Goal: Transaction & Acquisition: Purchase product/service

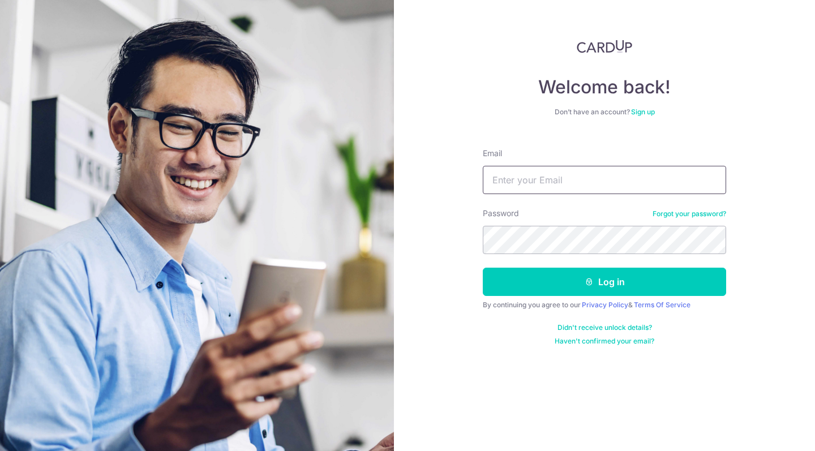
click at [582, 176] on input "Email" at bounding box center [604, 180] width 243 height 28
type input "jonlliong@hotmail.com"
click at [639, 287] on button "Log in" at bounding box center [604, 282] width 243 height 28
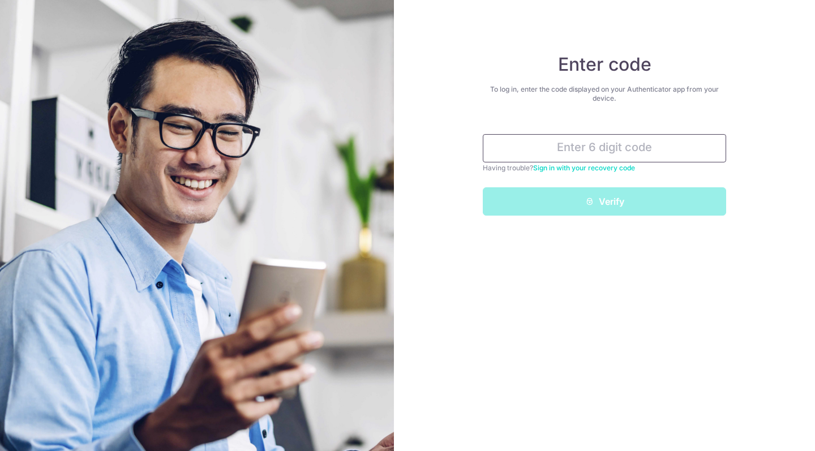
click at [577, 151] on input "text" at bounding box center [604, 148] width 243 height 28
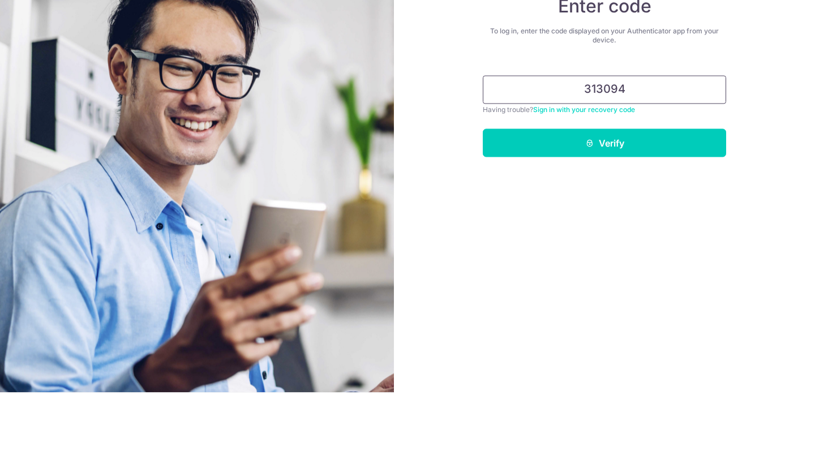
type input "313094"
click at [617, 206] on button "Verify" at bounding box center [604, 201] width 243 height 28
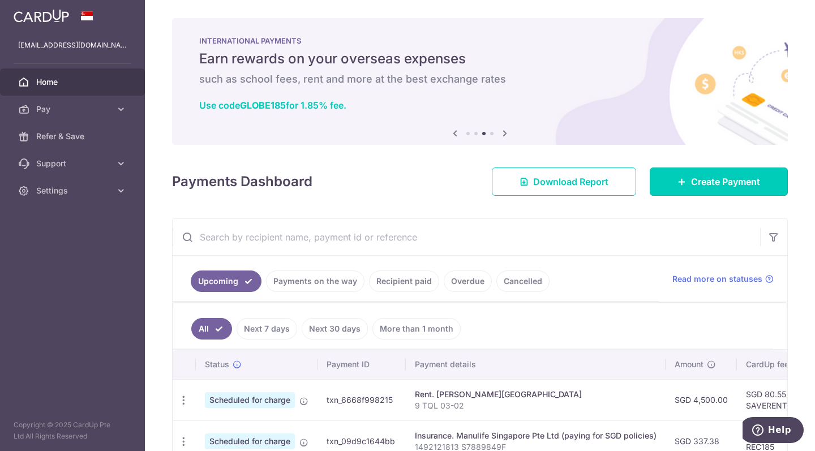
click at [720, 178] on span "Create Payment" at bounding box center [725, 182] width 69 height 14
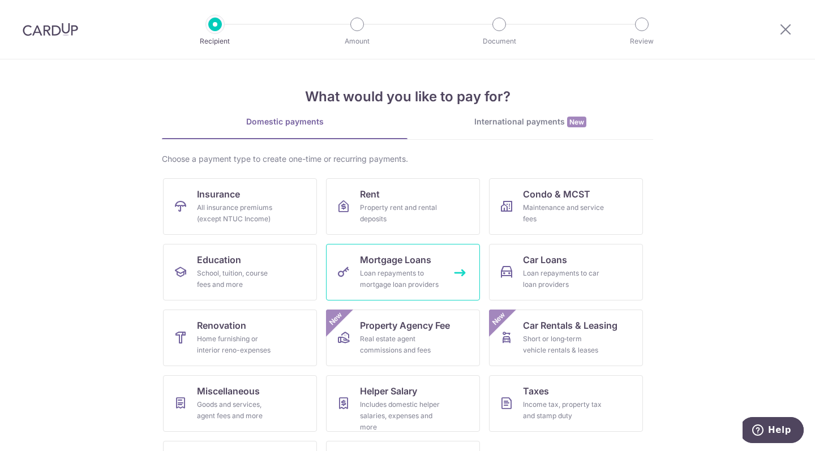
click at [398, 273] on div "Loan repayments to mortgage loan providers" at bounding box center [400, 279] width 81 height 23
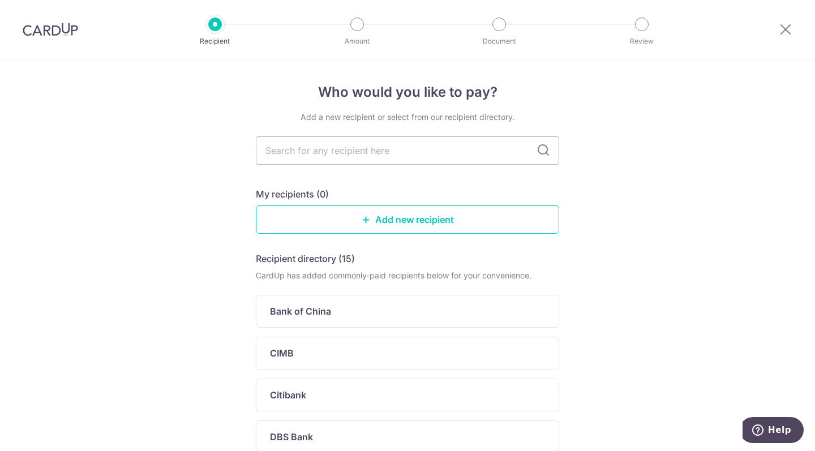
click at [380, 156] on input "text" at bounding box center [407, 150] width 303 height 28
type input "OCBC"
click at [543, 150] on icon at bounding box center [543, 151] width 14 height 14
click at [286, 317] on p "OCBC Bank" at bounding box center [295, 311] width 51 height 14
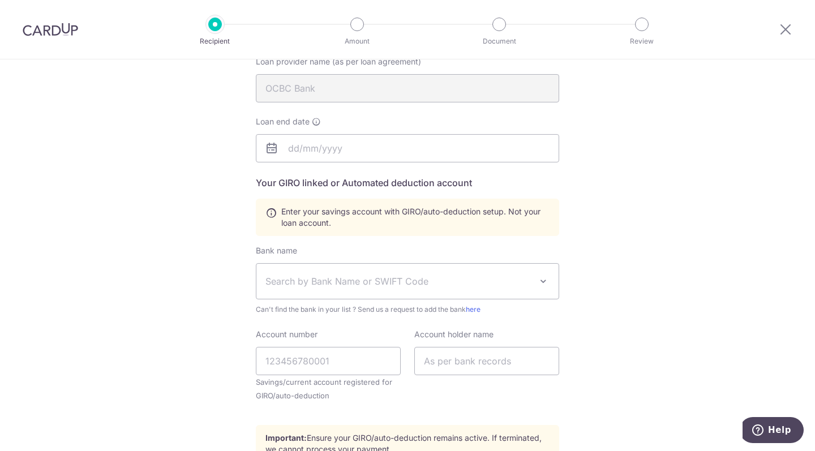
scroll to position [126, 0]
click at [289, 148] on input "text" at bounding box center [407, 148] width 303 height 28
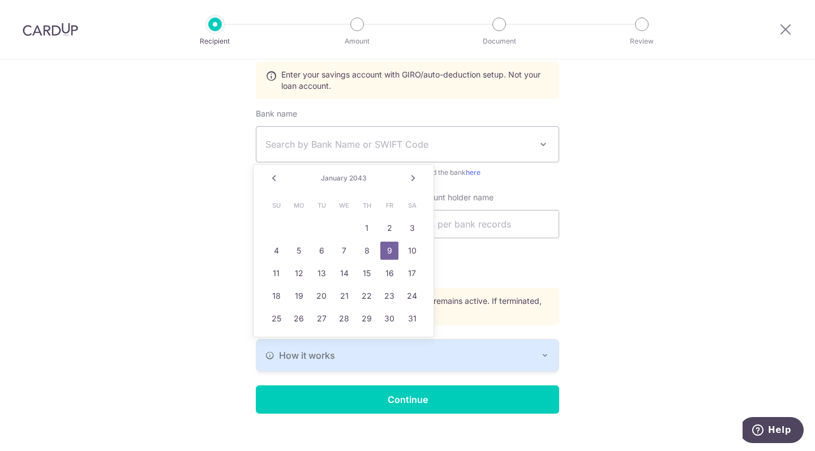
scroll to position [278, 0]
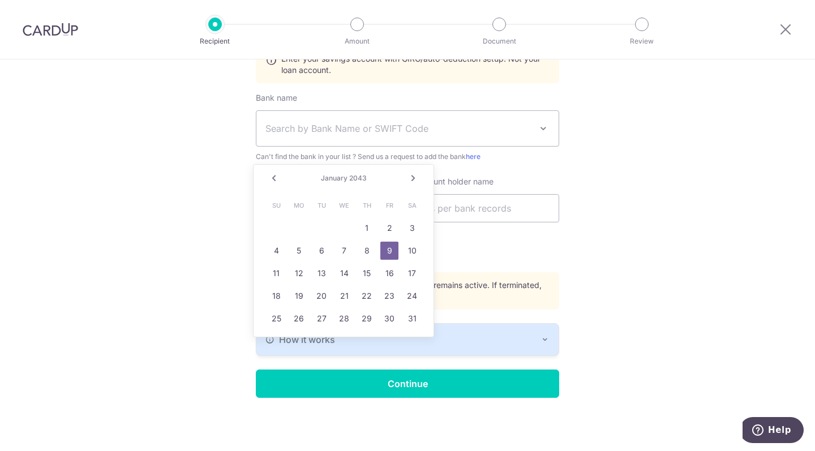
type input "[DATE]"
click at [414, 130] on span "Search by Bank Name or SWIFT Code" at bounding box center [398, 129] width 266 height 14
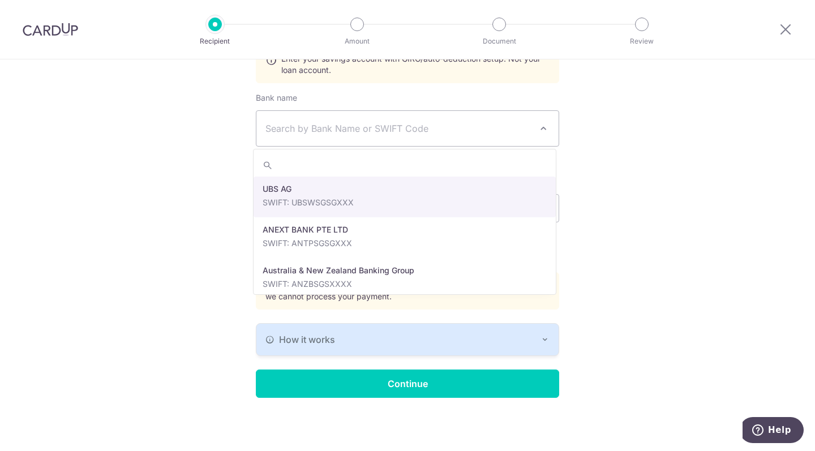
click at [656, 217] on div "Who would you like to pay? Your recipient does not need a CardUp account to rec…" at bounding box center [407, 116] width 815 height 670
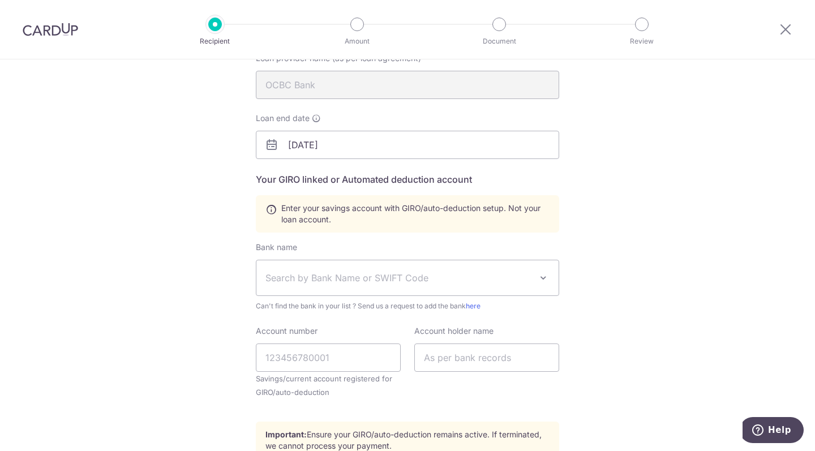
scroll to position [131, 0]
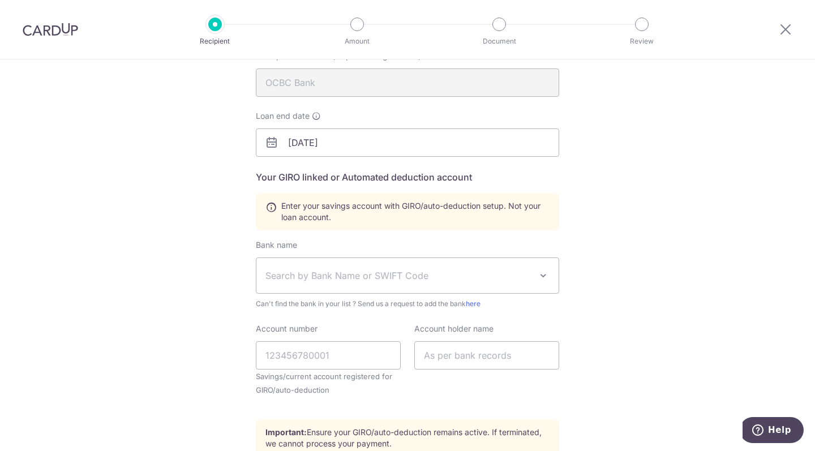
click at [412, 277] on span "Search by Bank Name or SWIFT Code" at bounding box center [398, 276] width 266 height 14
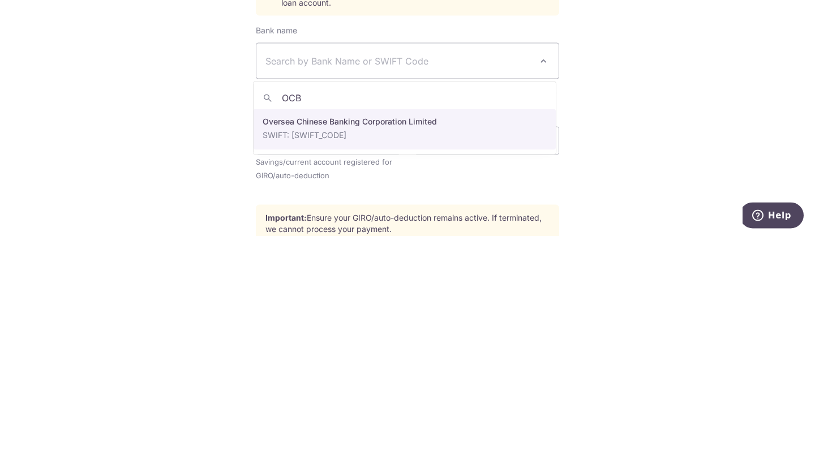
type input "OCBC"
select select "12"
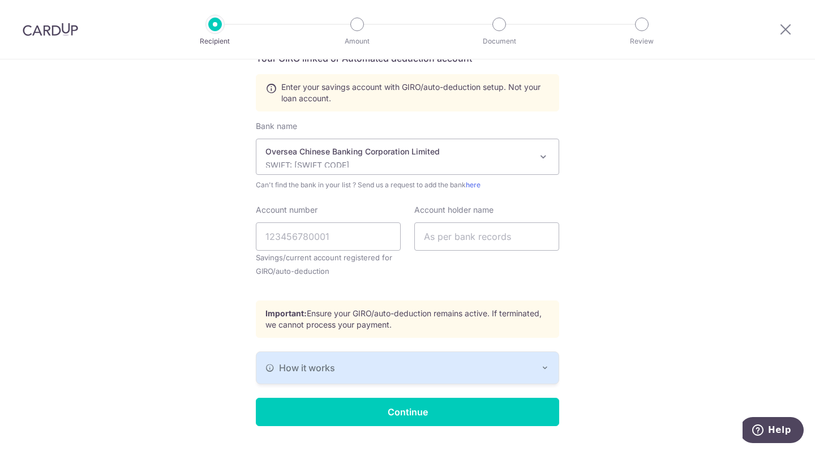
scroll to position [264, 0]
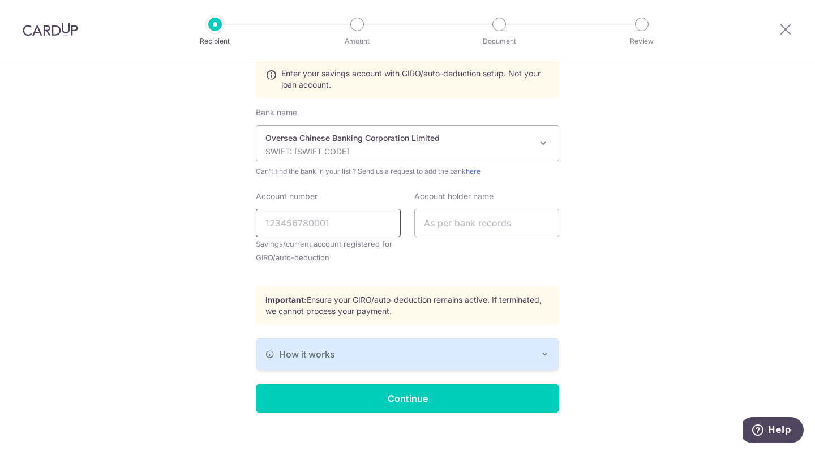
click at [304, 226] on input "Account number" at bounding box center [328, 223] width 145 height 28
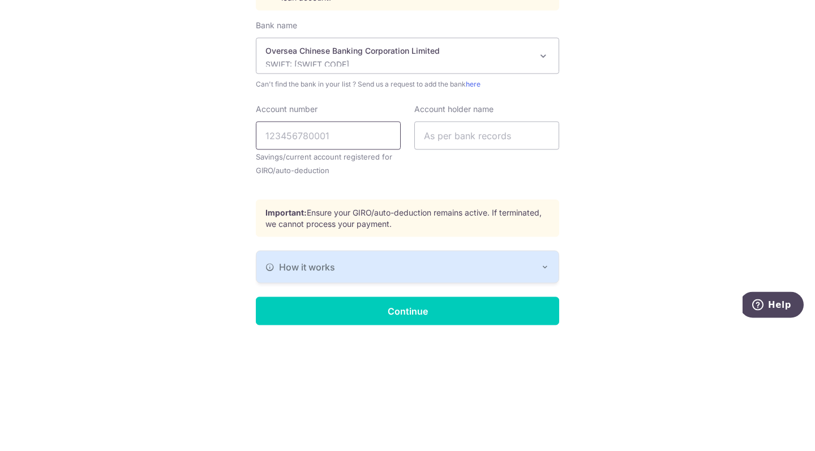
scroll to position [227, 0]
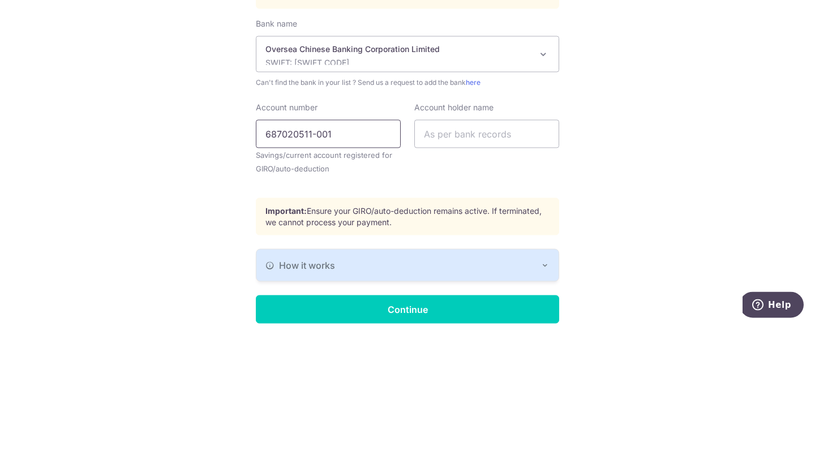
type input "687020511-001"
click at [484, 261] on input "text" at bounding box center [486, 259] width 145 height 28
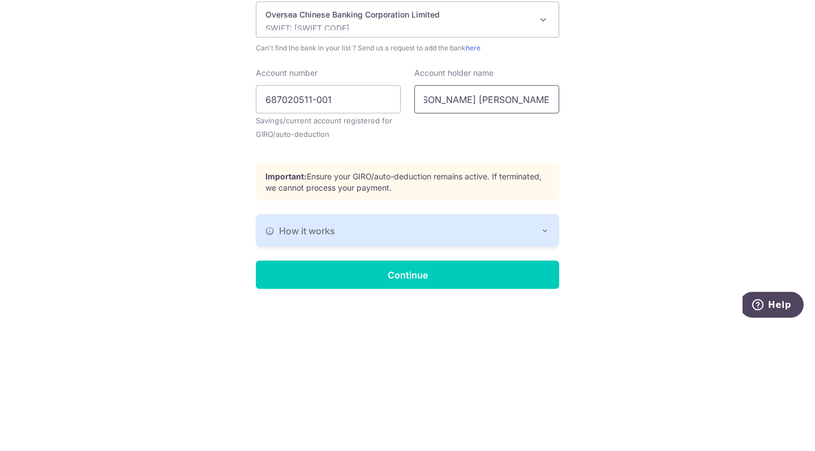
scroll to position [278, 0]
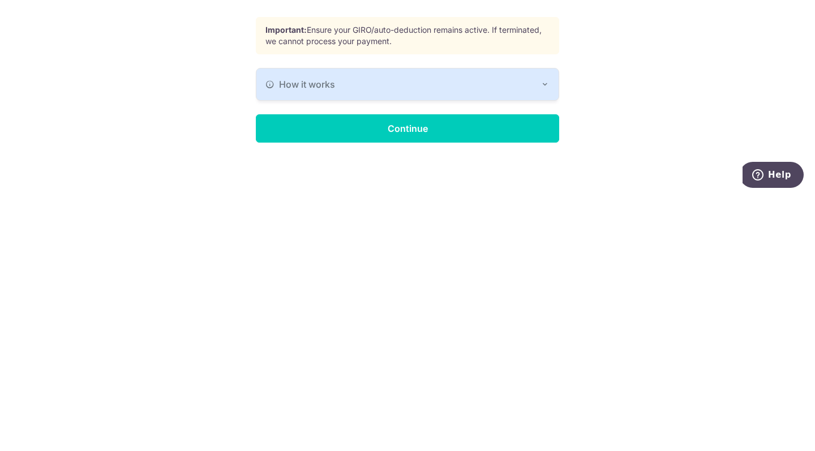
type input "JONATHAN LYNDON LIONG SAZO"
click at [530, 339] on div "How it works" at bounding box center [407, 340] width 284 height 14
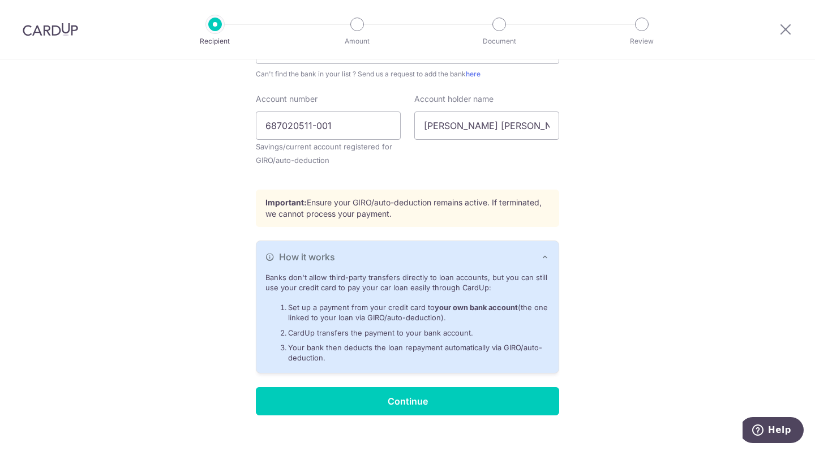
scroll to position [370, 0]
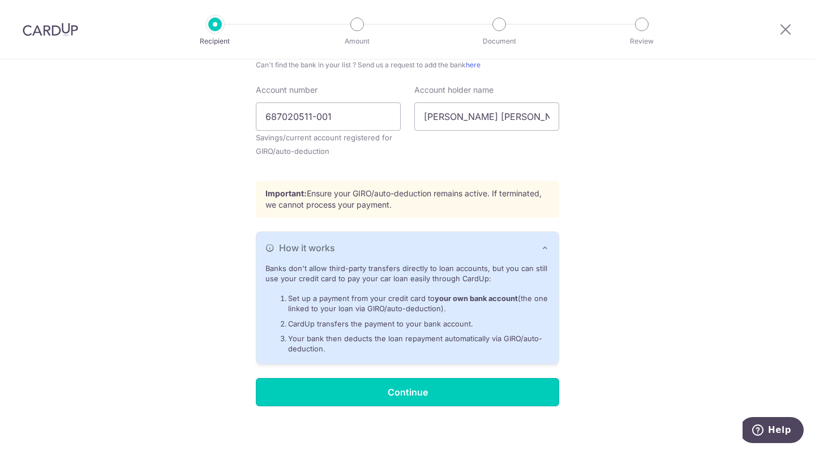
click at [494, 389] on input "Continue" at bounding box center [407, 392] width 303 height 28
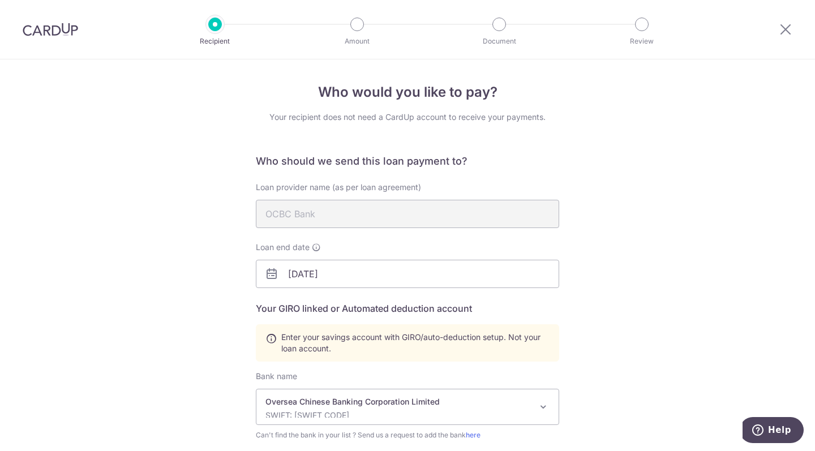
scroll to position [301, 0]
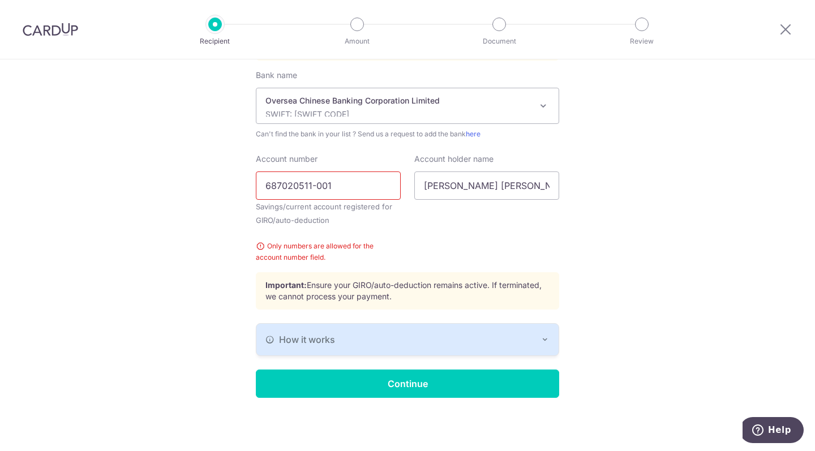
click at [357, 184] on input "687020511-001" at bounding box center [328, 185] width 145 height 28
type input "687020511001"
click at [420, 389] on input "Continue" at bounding box center [407, 383] width 303 height 28
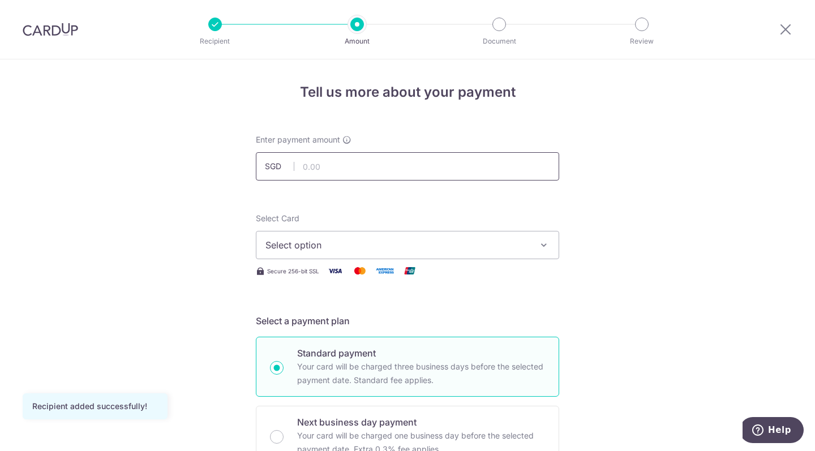
click at [347, 172] on input "text" at bounding box center [407, 166] width 303 height 28
click at [376, 166] on input "text" at bounding box center [407, 166] width 303 height 28
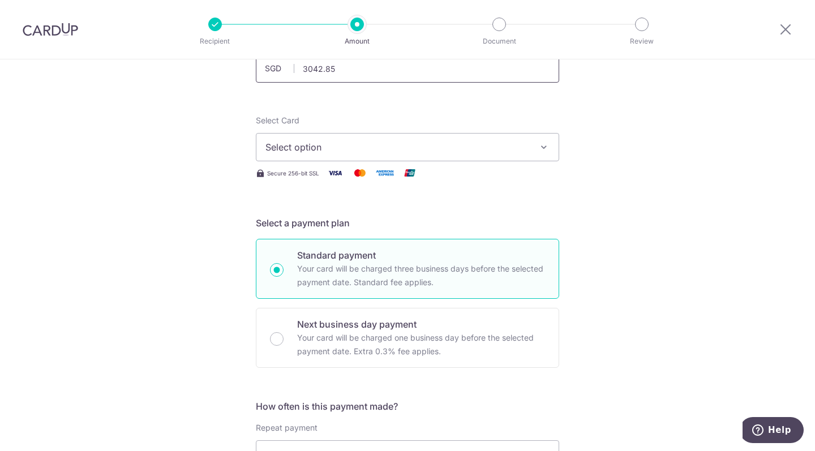
scroll to position [99, 0]
click at [444, 145] on span "Select option" at bounding box center [397, 146] width 264 height 14
type input "3,042.85"
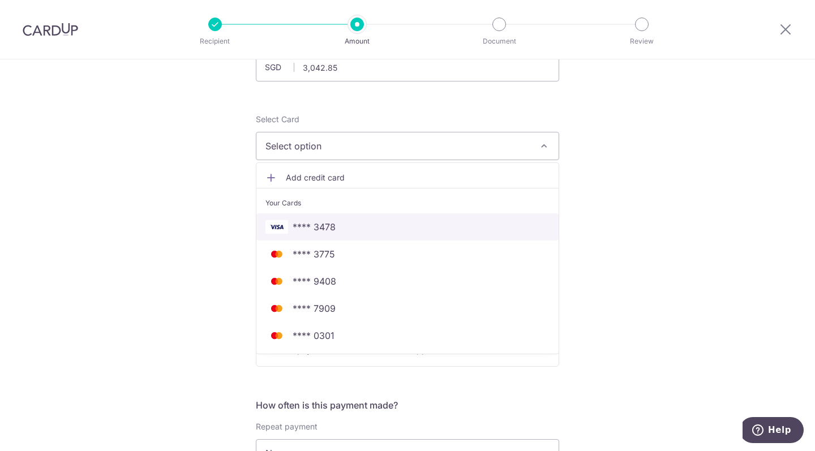
click at [321, 231] on span "**** 3478" at bounding box center [313, 227] width 43 height 14
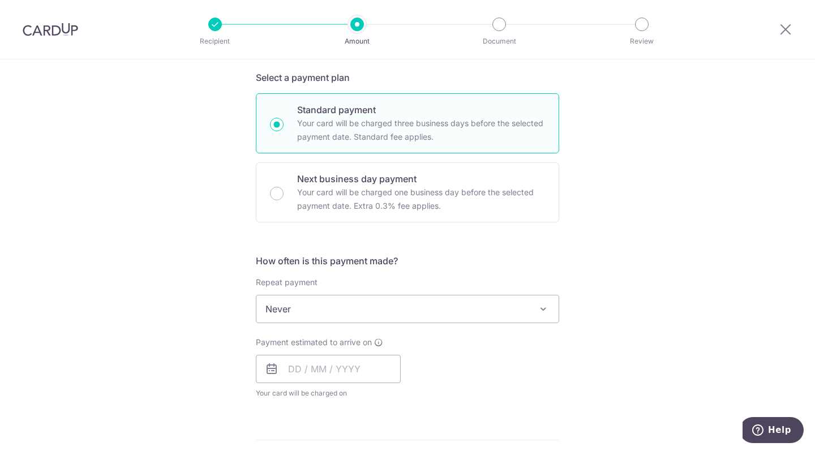
scroll to position [241, 0]
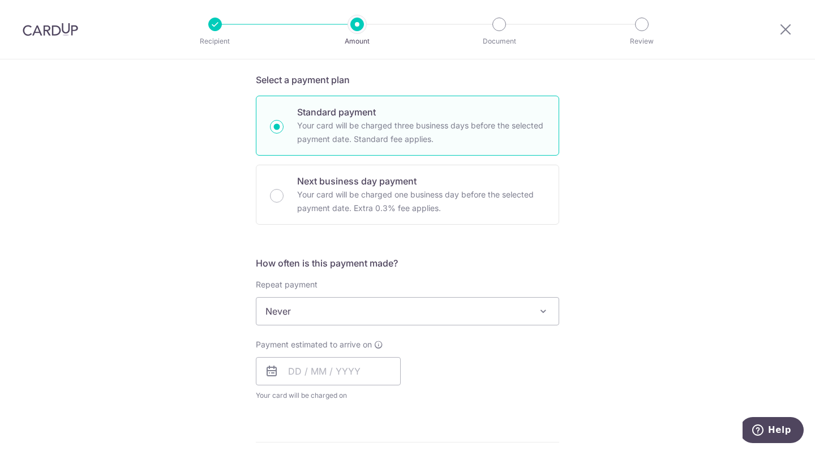
click at [466, 315] on span "Never" at bounding box center [407, 311] width 302 height 27
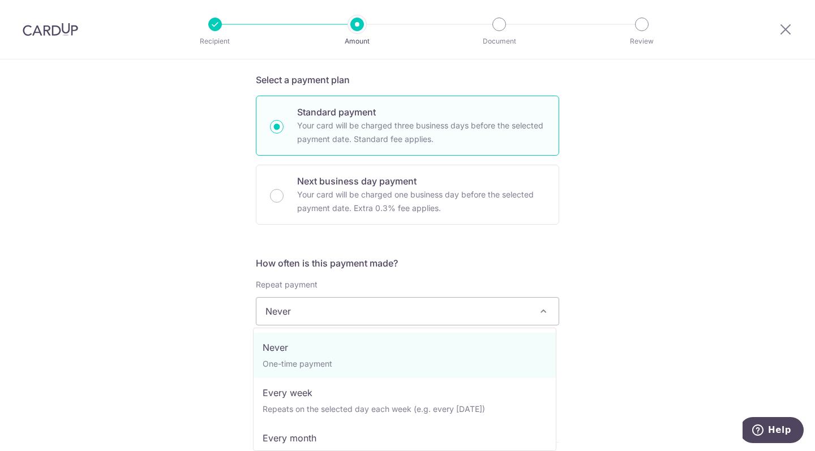
select select "3"
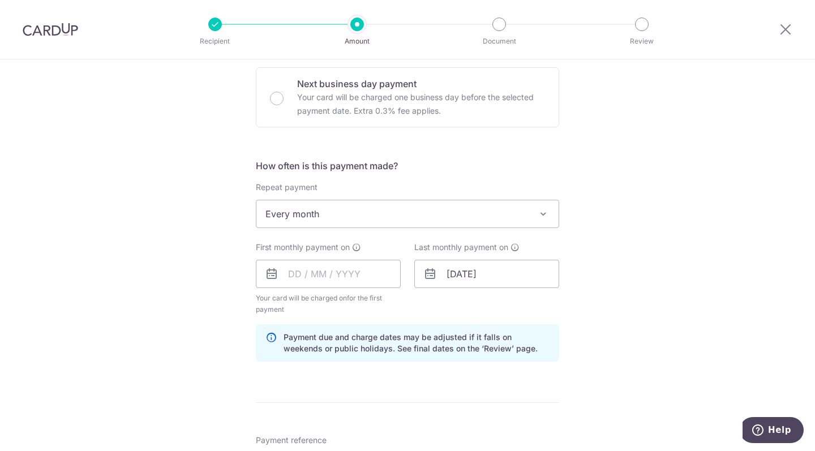
scroll to position [338, 0]
click at [315, 275] on input "text" at bounding box center [328, 274] width 145 height 28
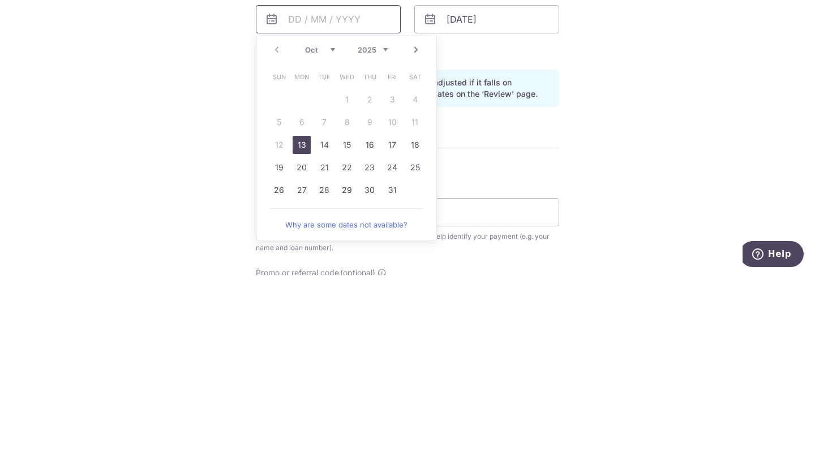
scroll to position [415, 0]
click at [309, 226] on select "Oct Nov Dec" at bounding box center [320, 227] width 30 height 9
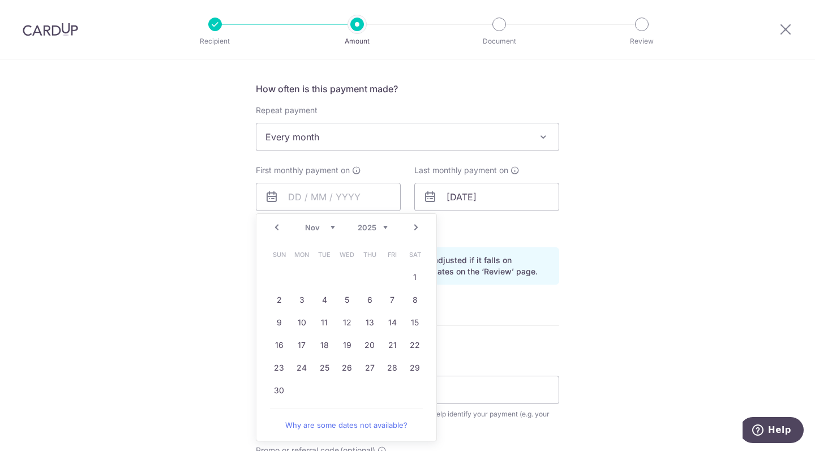
click at [294, 298] on link "3" at bounding box center [301, 300] width 18 height 18
type input "03/11/2025"
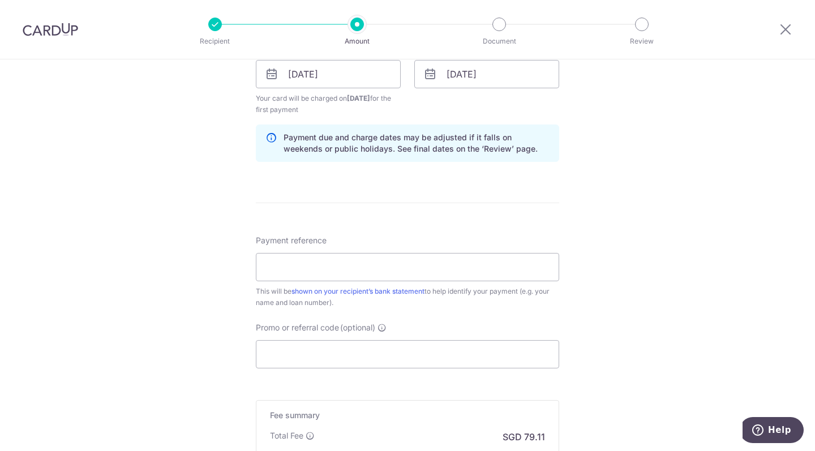
scroll to position [543, 0]
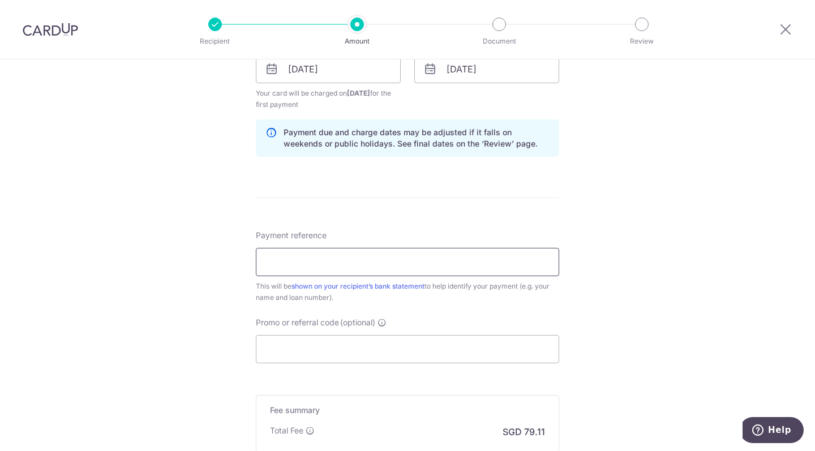
click at [470, 262] on input "Payment reference" at bounding box center [407, 262] width 303 height 28
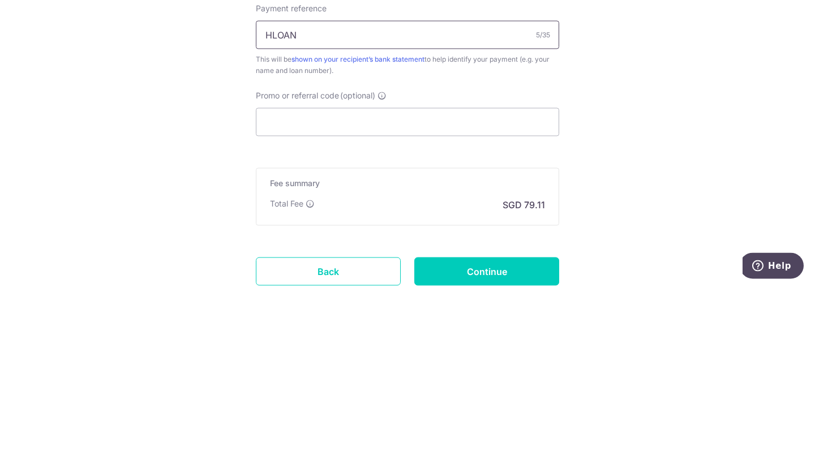
scroll to position [608, 0]
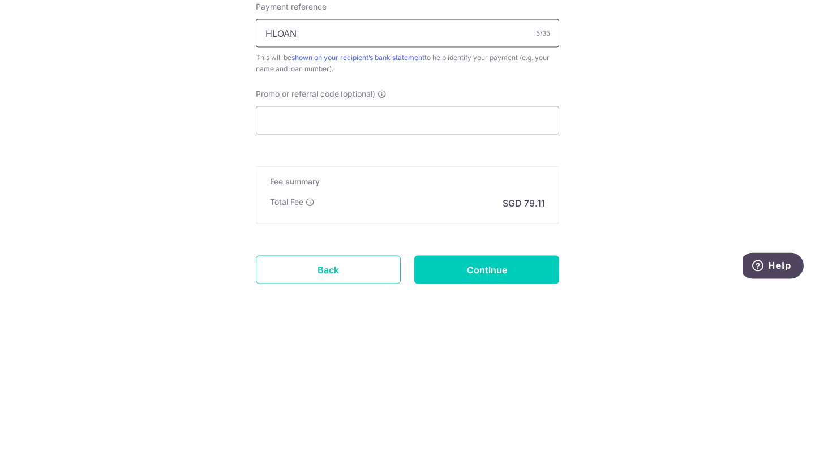
type input "HLOAN"
click at [390, 287] on input "Promo or referral code (optional)" at bounding box center [407, 284] width 303 height 28
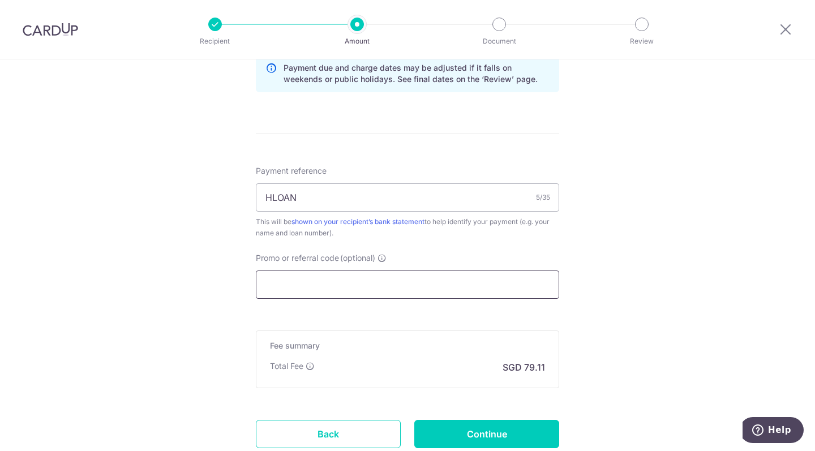
click at [381, 286] on input "Promo or referral code (optional)" at bounding box center [407, 284] width 303 height 28
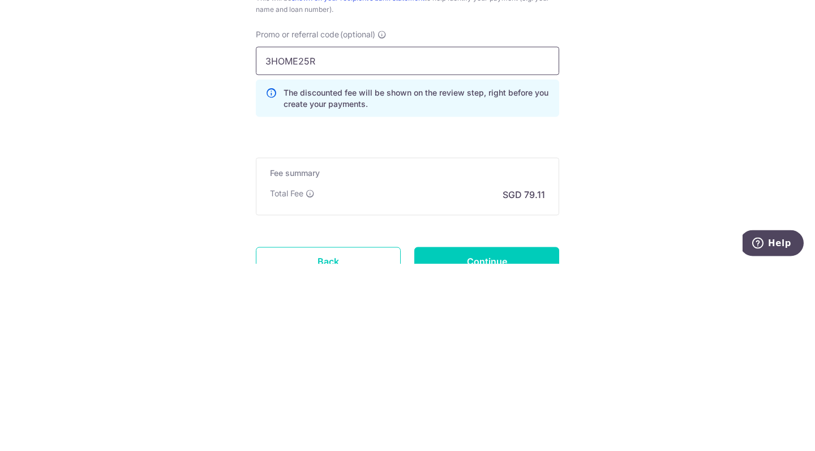
scroll to position [653, 0]
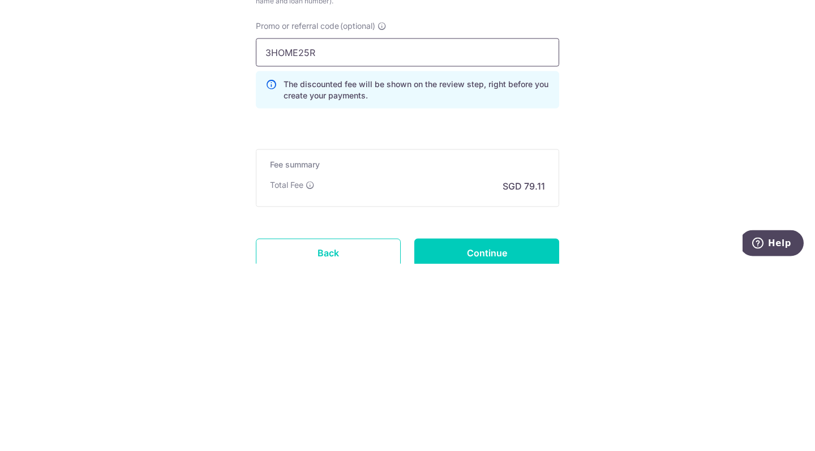
type input "3HOME25R"
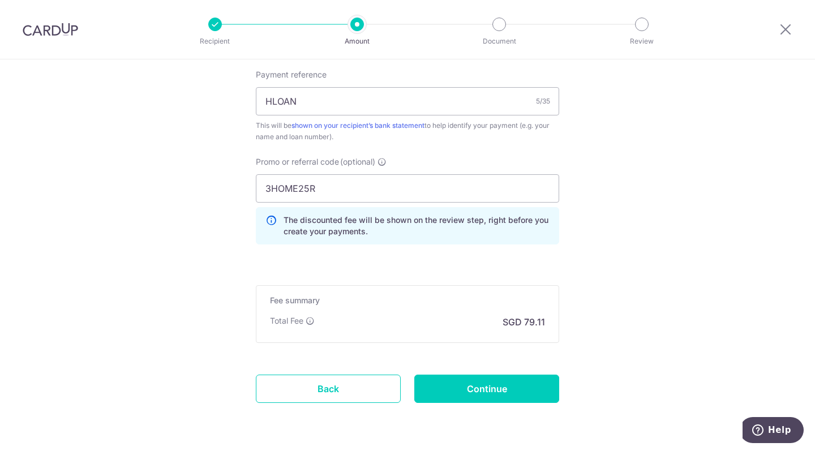
scroll to position [741, 0]
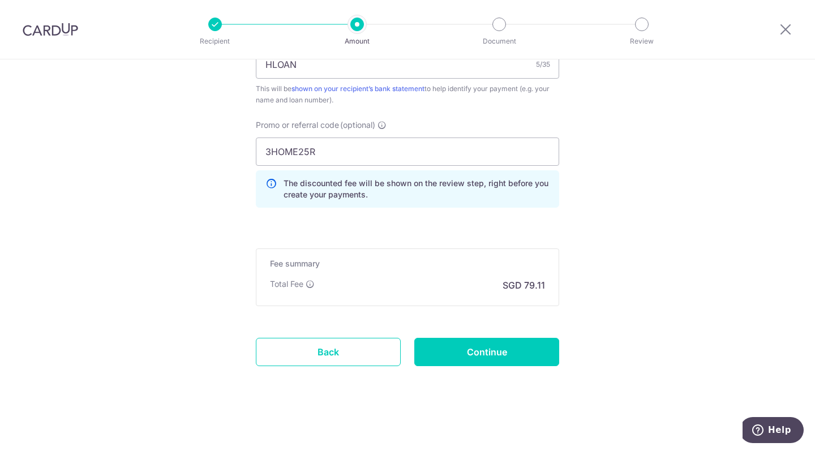
click at [505, 352] on input "Continue" at bounding box center [486, 352] width 145 height 28
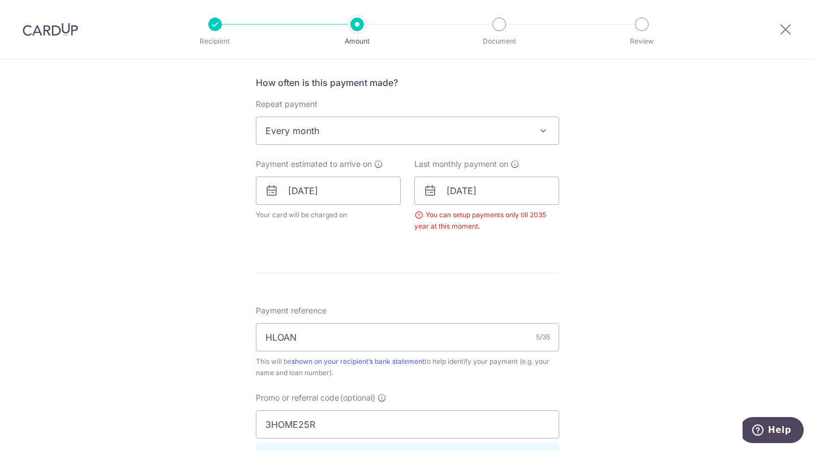
scroll to position [423, 0]
click at [485, 191] on input "01/09/2043" at bounding box center [486, 189] width 145 height 28
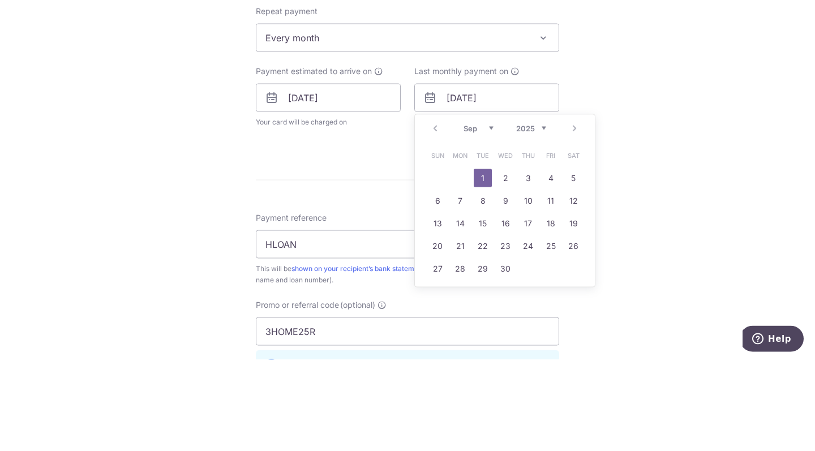
click at [529, 219] on select "2025 2026 2027 2028 2029 2030 2031 2032 2033 2034 2035" at bounding box center [531, 219] width 30 height 9
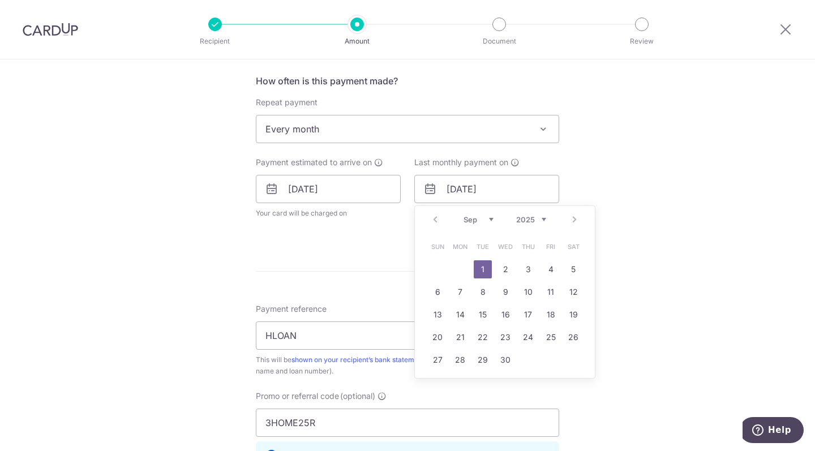
click at [567, 225] on div "Prev Next Jan Feb Mar Apr May Jun Jul Aug Sep Oct Nov Dec 2025 2026 2027 2028 2…" at bounding box center [505, 219] width 180 height 27
click at [571, 223] on div "Prev Next Jan Feb Mar Apr May Jun Jul Aug Sep Oct Nov Dec 2025 2026 2027 2028 2…" at bounding box center [505, 219] width 180 height 27
click at [565, 224] on div "Prev Next Jan Feb Mar Apr May Jun Jul Aug Sep Oct Nov Dec 2025 2026 2027 2028 2…" at bounding box center [505, 219] width 180 height 27
click at [566, 221] on div "Prev Next Jan Feb Mar Apr May Jun Jul Aug Sep Oct Nov Dec 2025 2026 2027 2028 2…" at bounding box center [505, 219] width 180 height 27
click at [565, 222] on div "Prev Next Jan Feb Mar Apr May Jun Jul Aug Sep Oct Nov Dec 2025 2026 2027 2028 2…" at bounding box center [505, 219] width 180 height 27
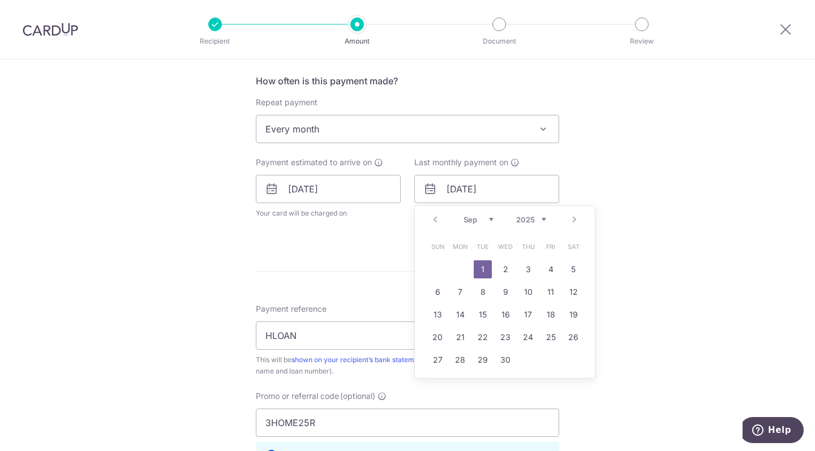
click at [573, 227] on div "Prev Next Jan Feb Mar Apr May Jun Jul Aug Sep Oct Nov Dec 2025 2026 2027 2028 2…" at bounding box center [505, 219] width 180 height 27
click at [571, 225] on div "Prev Next Jan Feb Mar Apr May Jun Jul Aug Sep Oct Nov Dec 2025 2026 2027 2028 2…" at bounding box center [505, 219] width 180 height 27
click at [580, 216] on div "Prev Next Jan Feb Mar Apr May Jun Jul Aug Sep Oct Nov Dec 2025 2026 2027 2028 2…" at bounding box center [505, 219] width 180 height 27
click at [576, 221] on div "Prev Next Jan Feb Mar Apr May Jun Jul Aug Sep Oct Nov Dec 2025 2026 2027 2028 2…" at bounding box center [505, 219] width 180 height 27
click at [576, 216] on div "Prev Next Jan Feb Mar Apr May Jun Jul Aug Sep Oct Nov Dec 2025 2026 2027 2028 2…" at bounding box center [505, 219] width 180 height 27
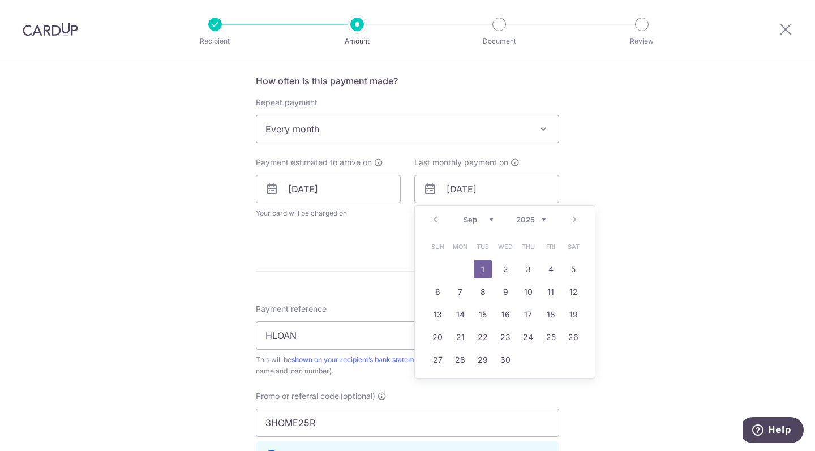
click at [468, 223] on select "Jan Feb Mar Apr May Jun Jul Aug Sep Oct Nov Dec" at bounding box center [478, 219] width 30 height 9
click at [521, 272] on link "3" at bounding box center [528, 269] width 18 height 18
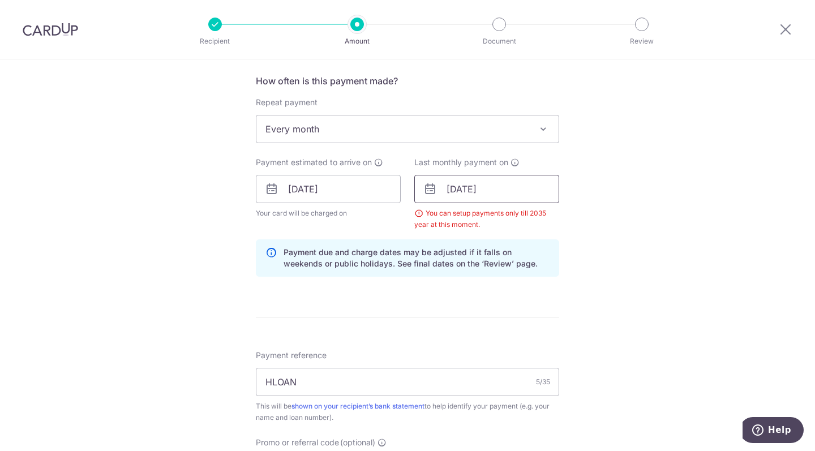
click at [501, 190] on input "03/12/2043" at bounding box center [486, 189] width 145 height 28
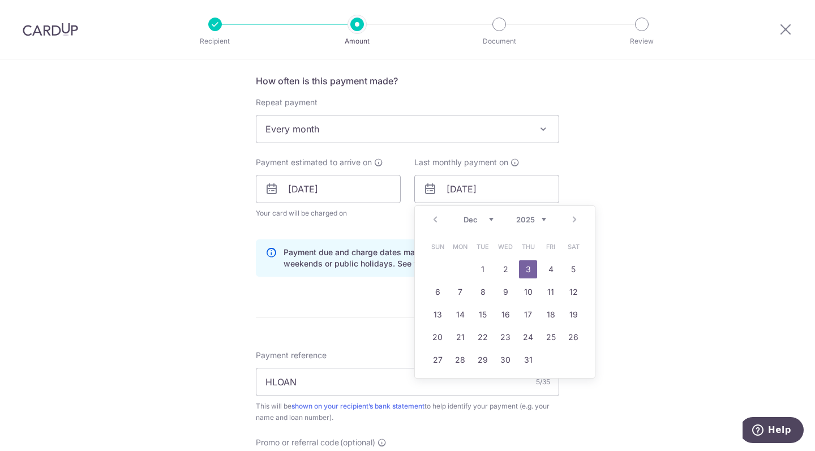
click at [528, 222] on select "2025 2026 2027 2028 2029 2030 2031 2032 2033 2034 2035" at bounding box center [531, 219] width 30 height 9
click at [516, 215] on select "2025 2026 2027 2028 2029 2030 2031 2032 2033 2034 2035" at bounding box center [531, 219] width 30 height 9
click at [673, 260] on div "Tell us more about your payment Enter payment amount SGD 3,042.85 3042.85 Selec…" at bounding box center [407, 202] width 815 height 1132
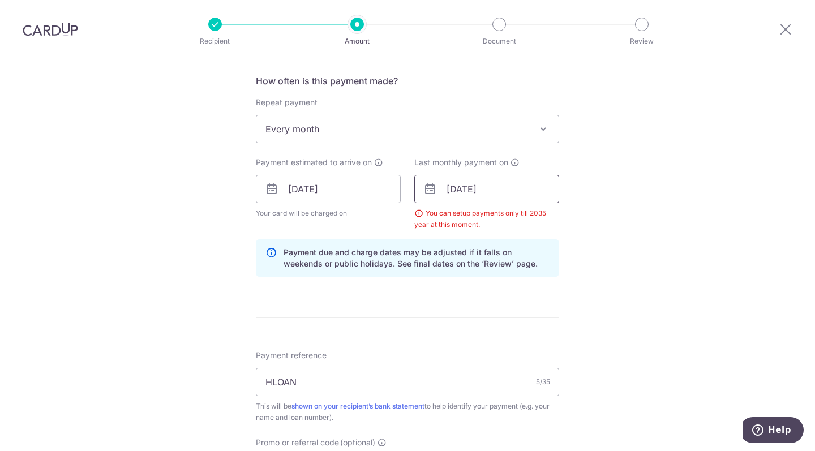
click at [507, 196] on input "03/12/2043" at bounding box center [486, 189] width 145 height 28
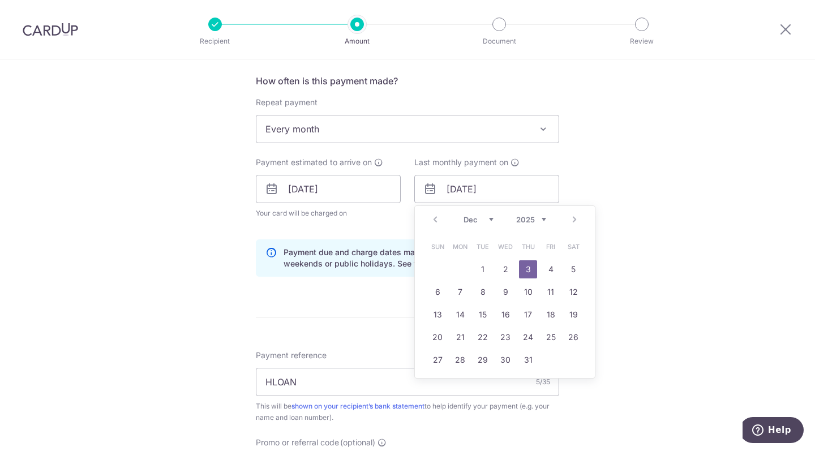
click at [524, 222] on select "2025 2026 2027 2028 2029 2030 2031 2032 2033 2034 2035" at bounding box center [531, 219] width 30 height 9
click at [516, 215] on select "2025 2026 2027 2028 2029 2030 2031 2032 2033 2034 2035" at bounding box center [531, 219] width 30 height 9
click at [522, 269] on link "3" at bounding box center [528, 269] width 18 height 18
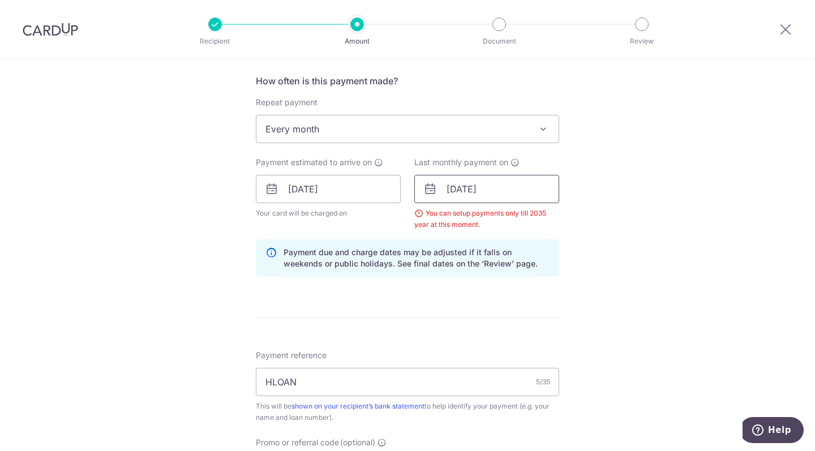
click at [515, 190] on input "03/12/2043" at bounding box center [486, 189] width 145 height 28
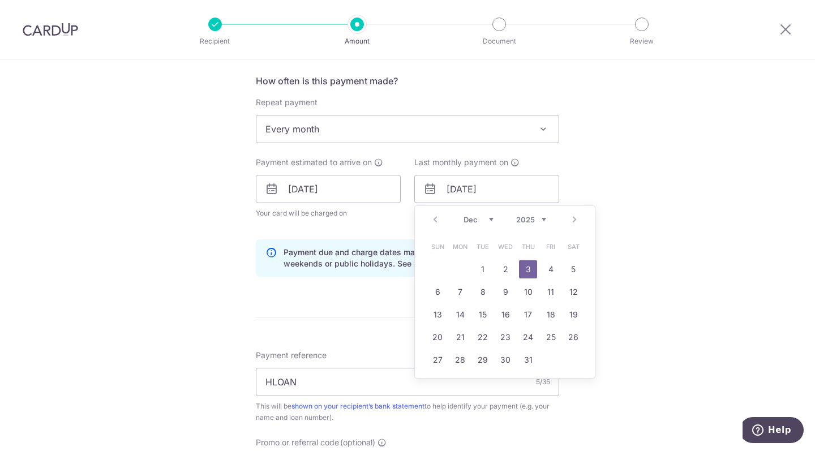
click at [525, 220] on select "2025 2026 2027 2028 2029 2030 2031 2032 2033 2034 2035" at bounding box center [531, 219] width 30 height 9
click at [519, 216] on select "2025 2026 2027 2028 2029 2030 2031 2032 2033 2034 2035" at bounding box center [531, 219] width 30 height 9
click at [522, 218] on select "2025 2026 2027 2028 2029 2030 2031 2032 2033 2034 2035" at bounding box center [531, 219] width 30 height 9
click at [699, 216] on div "Tell us more about your payment Enter payment amount SGD 3,042.85 3042.85 Selec…" at bounding box center [407, 202] width 815 height 1132
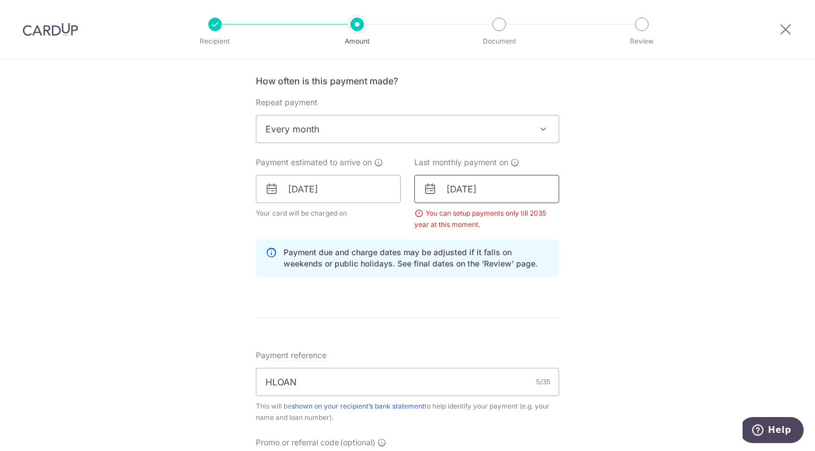
click at [509, 193] on input "03/12/2043" at bounding box center [486, 189] width 145 height 28
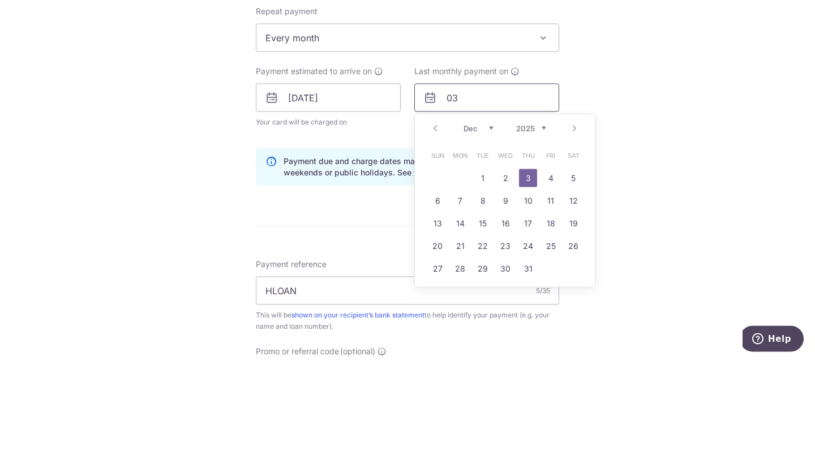
type input "0"
type input "3"
type input "03/12/2025"
click at [501, 272] on link "3" at bounding box center [505, 269] width 18 height 18
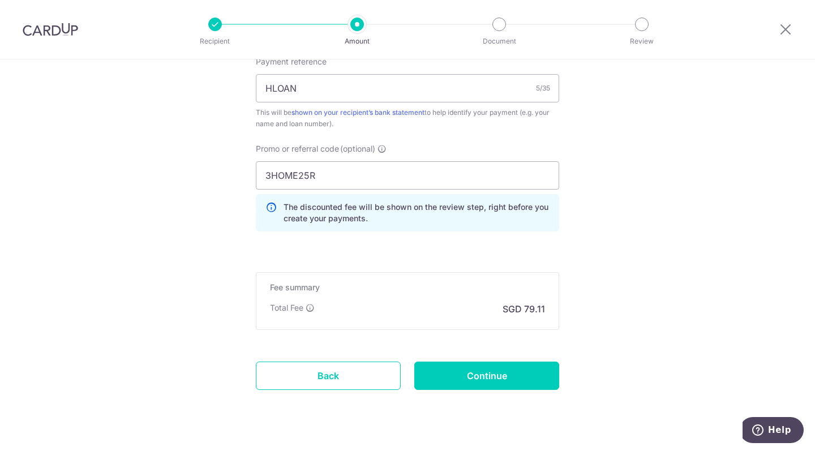
scroll to position [741, 0]
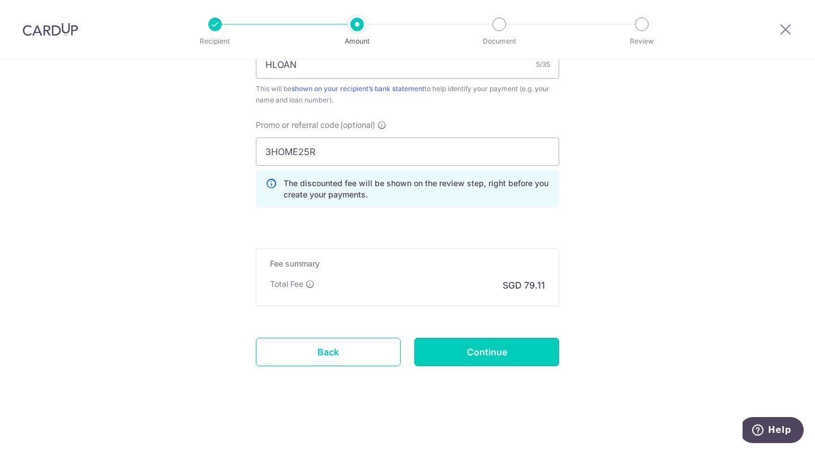
click at [503, 350] on input "Continue" at bounding box center [486, 352] width 145 height 28
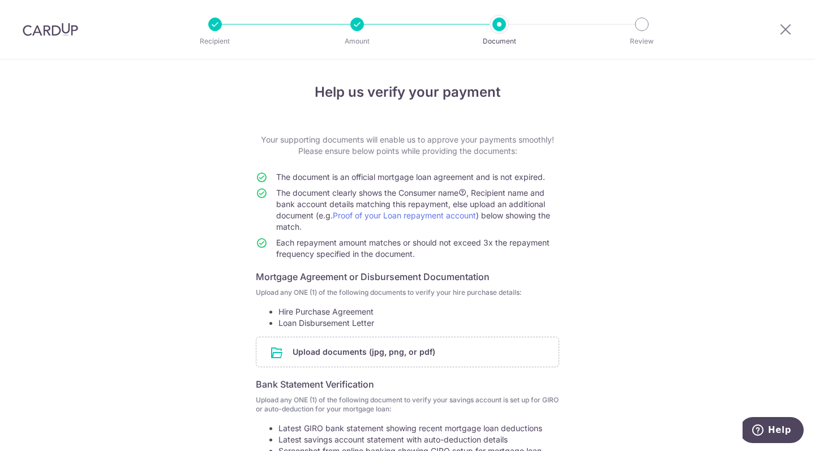
click at [341, 355] on input "file" at bounding box center [407, 351] width 302 height 29
